Goal: Find specific page/section: Find specific page/section

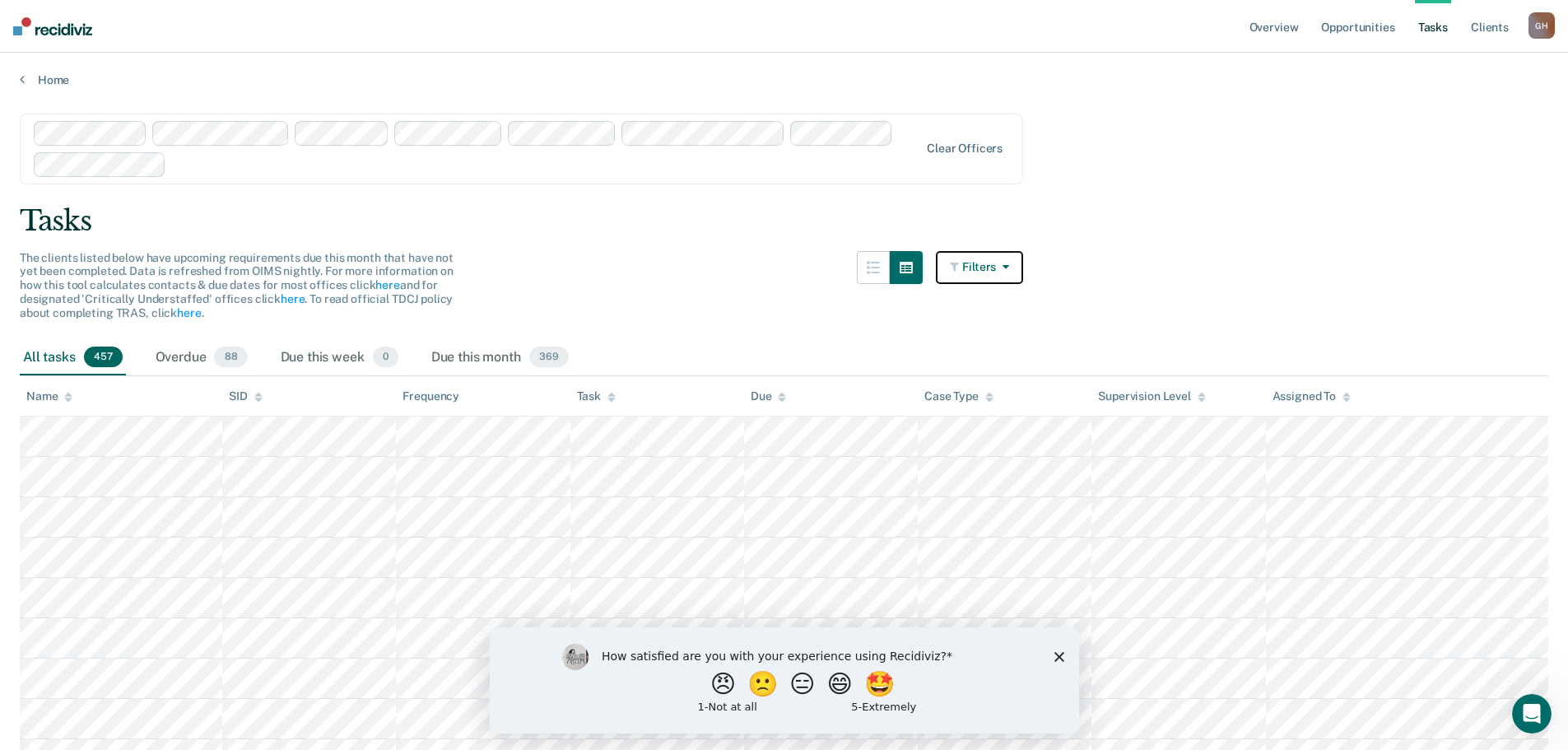
click at [1009, 265] on icon "button" at bounding box center [1003, 267] width 14 height 12
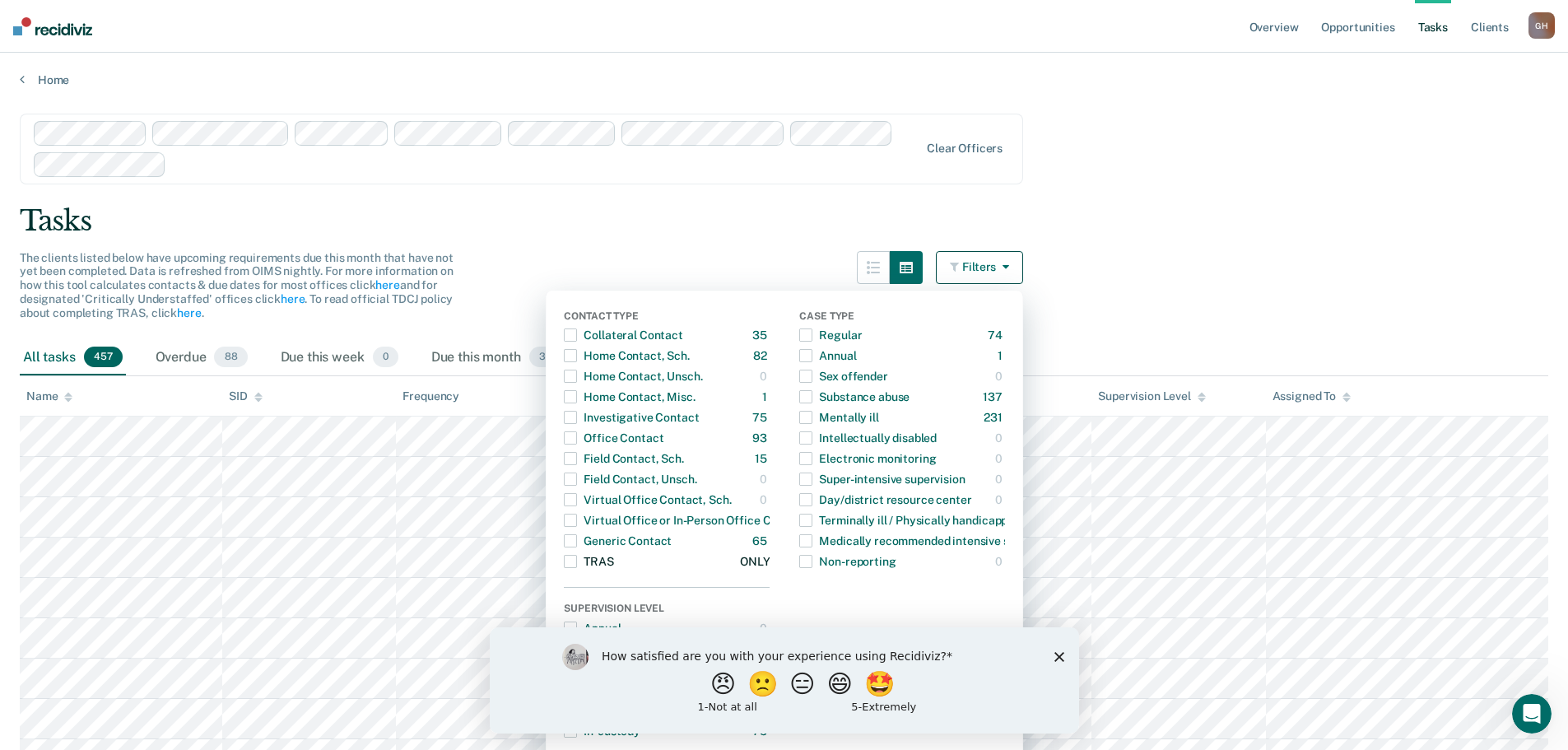
click at [577, 560] on span "button" at bounding box center [571, 561] width 14 height 13
click at [687, 217] on div "Tasks" at bounding box center [783, 221] width 1528 height 34
